Goal: Transaction & Acquisition: Book appointment/travel/reservation

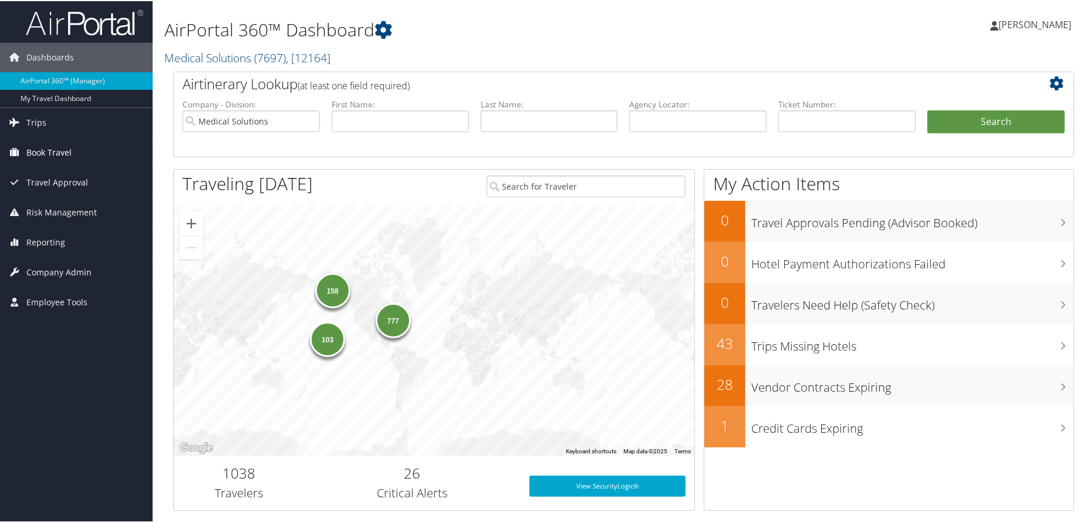
click at [70, 154] on span "Book Travel" at bounding box center [48, 151] width 45 height 29
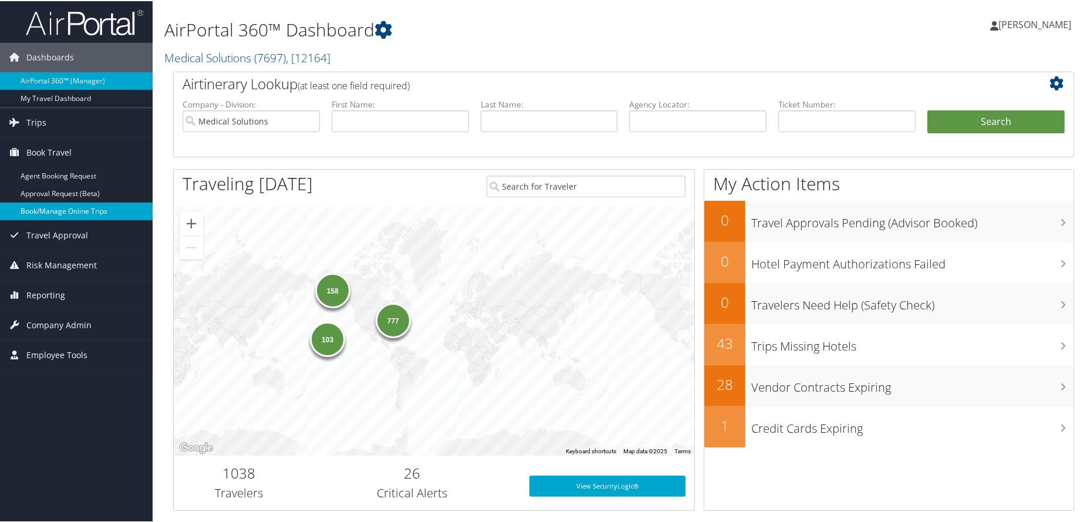
click at [75, 208] on link "Book/Manage Online Trips" at bounding box center [76, 210] width 153 height 18
